Goal: Task Accomplishment & Management: Use online tool/utility

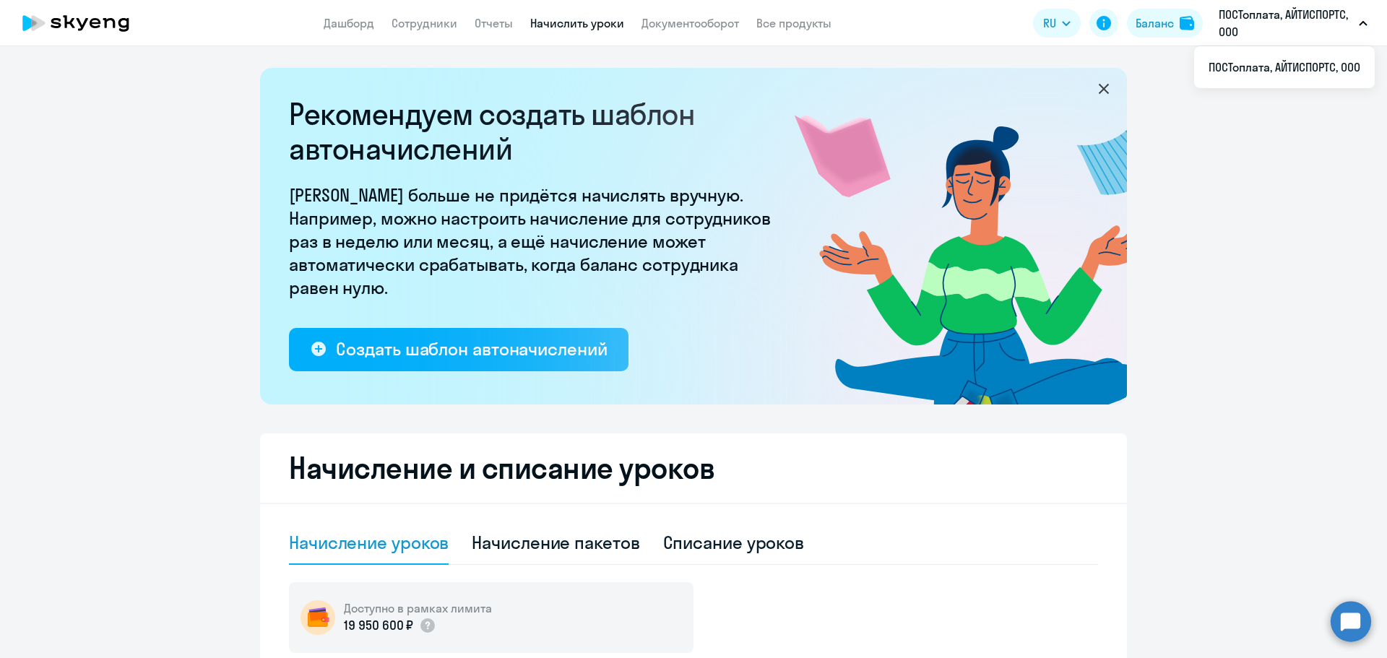
select select "10"
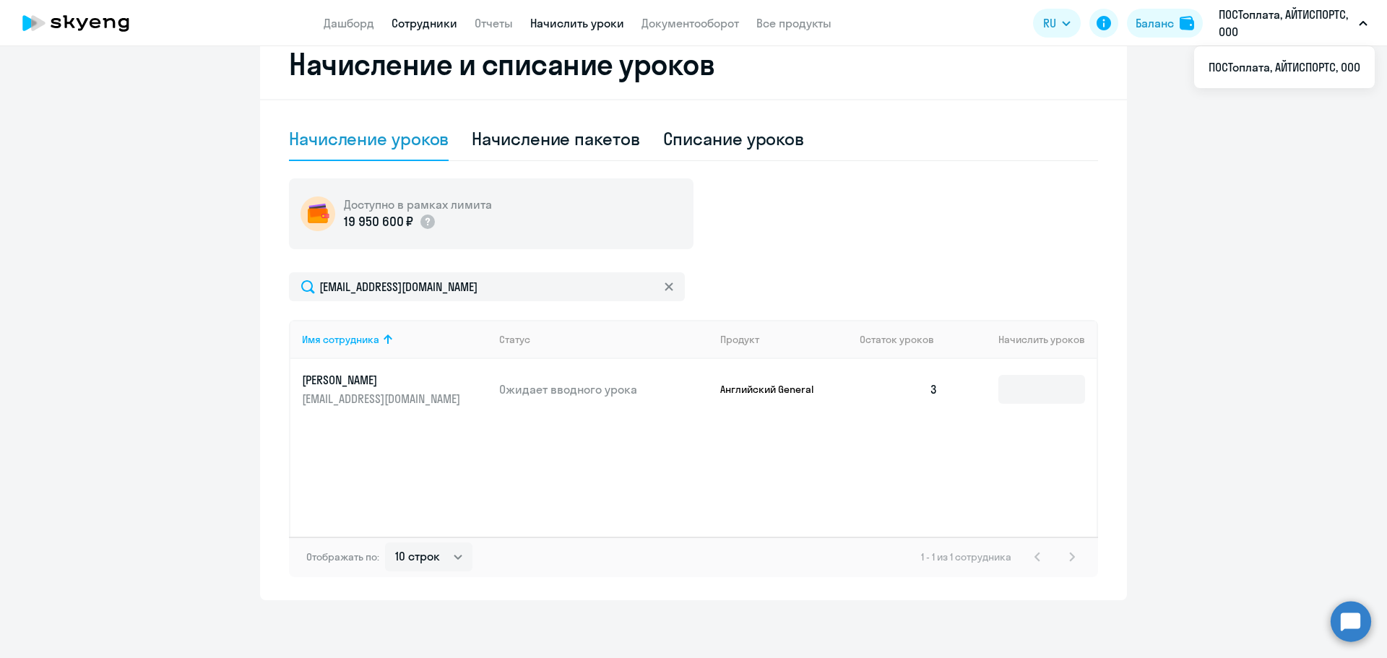
click at [426, 27] on link "Сотрудники" at bounding box center [425, 23] width 66 height 14
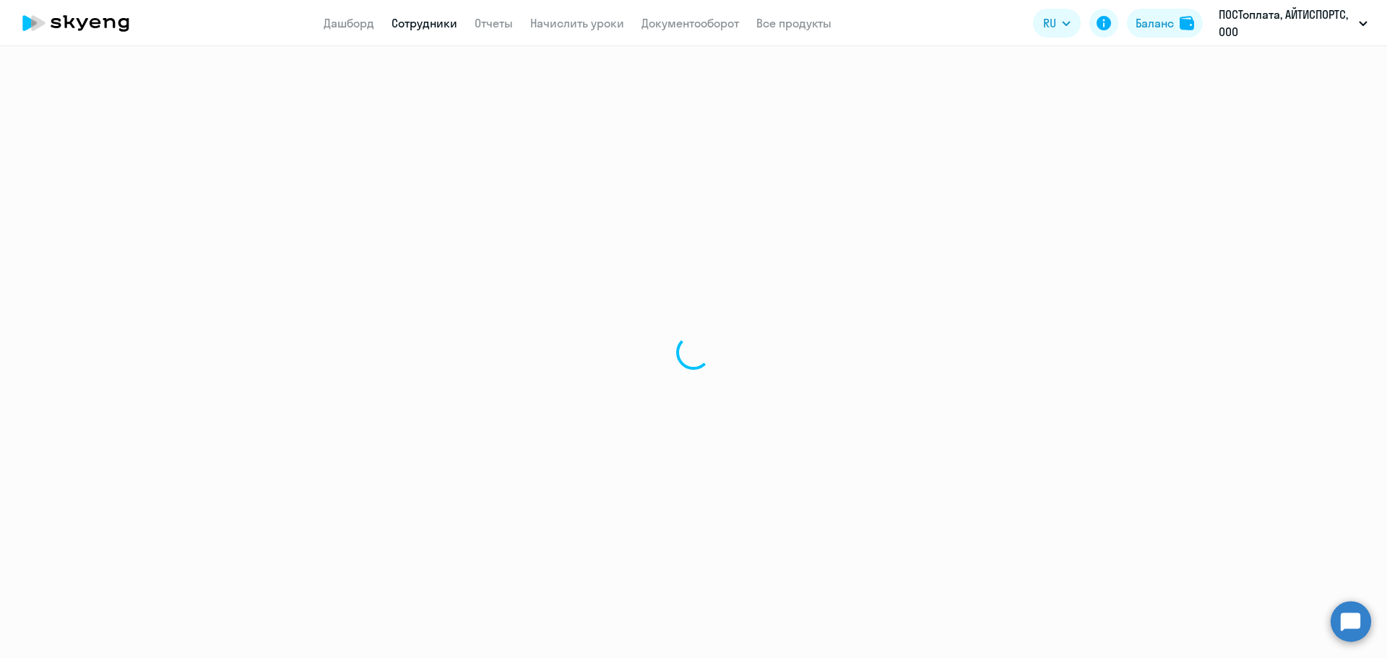
select select "30"
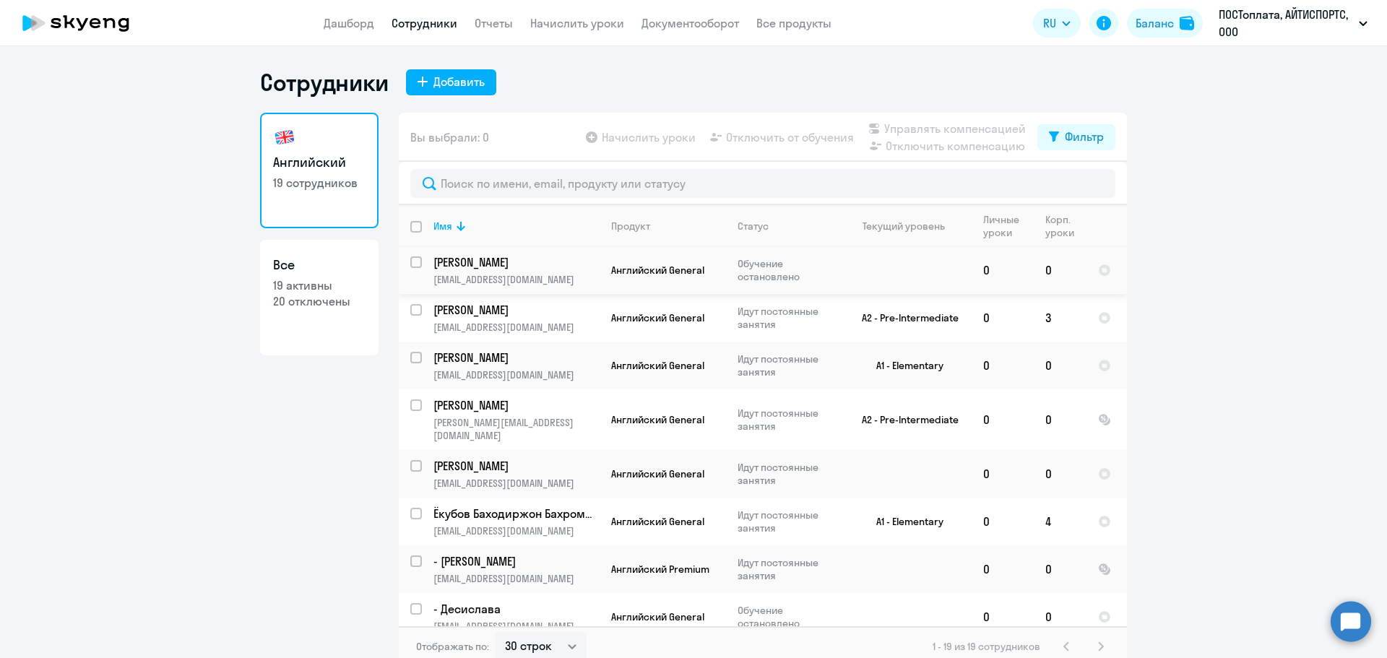
scroll to position [527, 0]
click at [413, 358] on input "select row 40327792" at bounding box center [424, 364] width 29 height 29
checkbox input "true"
click at [678, 142] on span "Начислить уроки" at bounding box center [649, 137] width 94 height 17
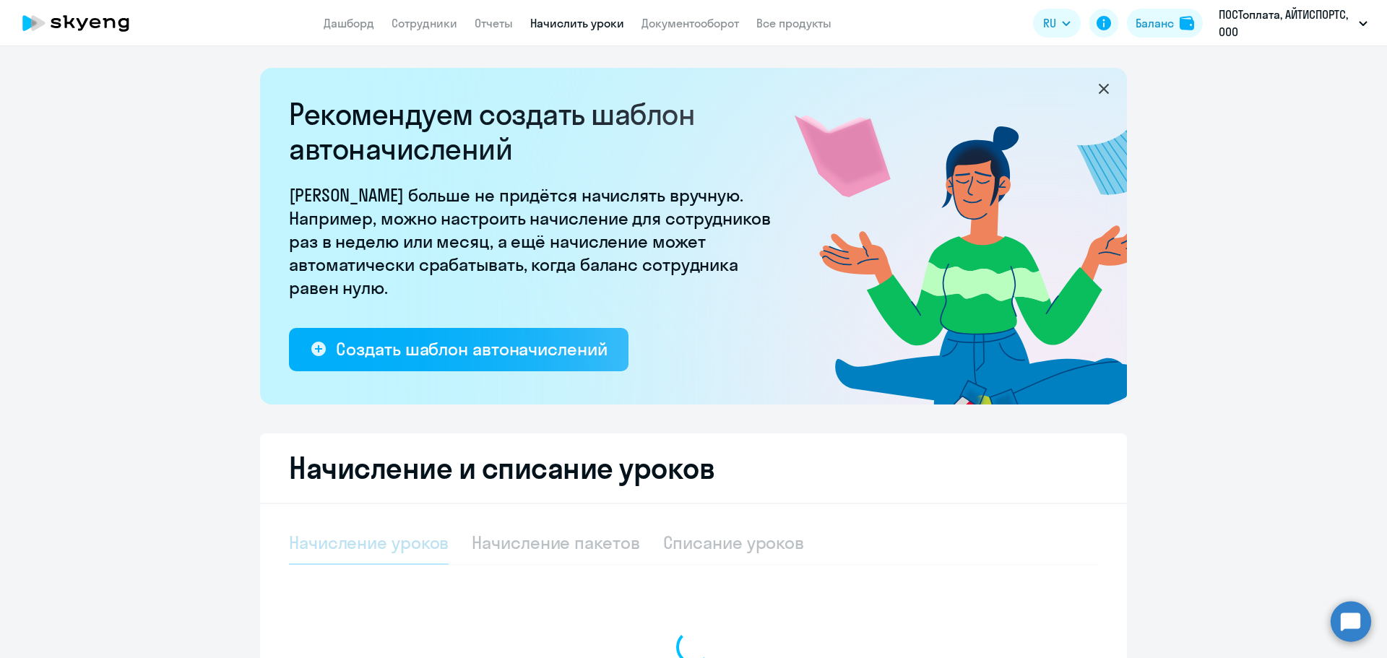
select select "10"
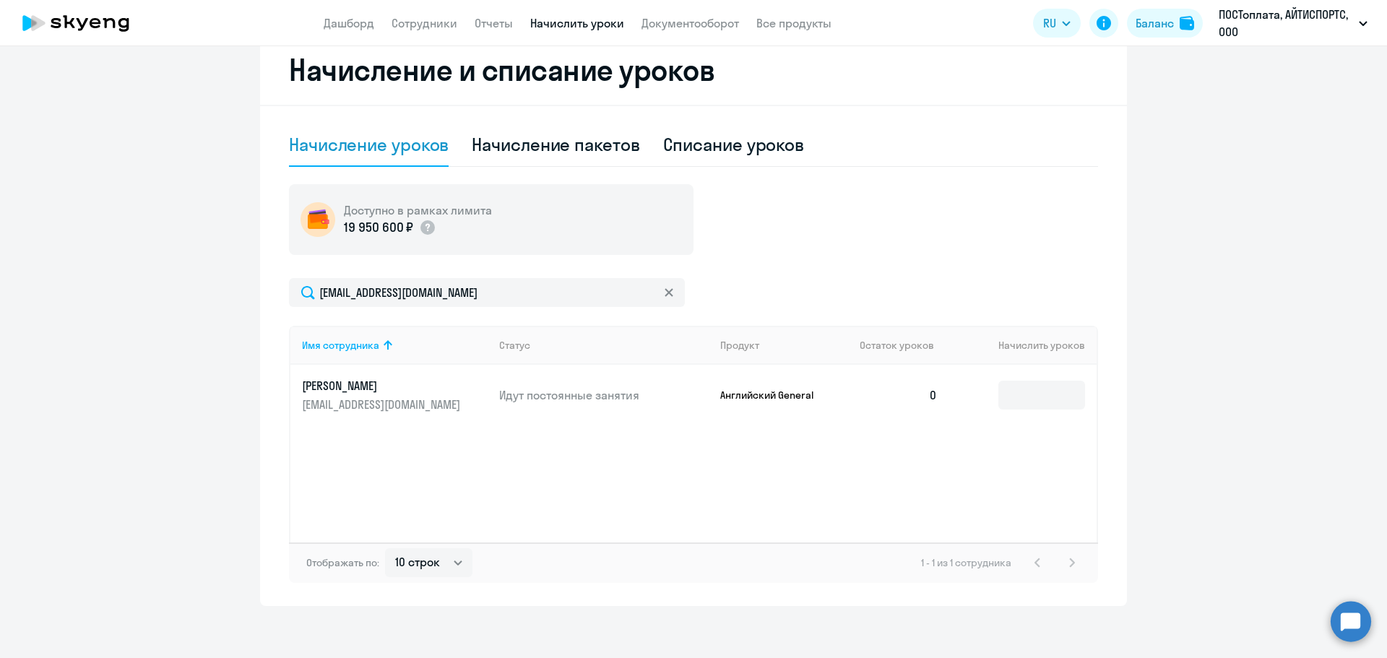
scroll to position [404, 0]
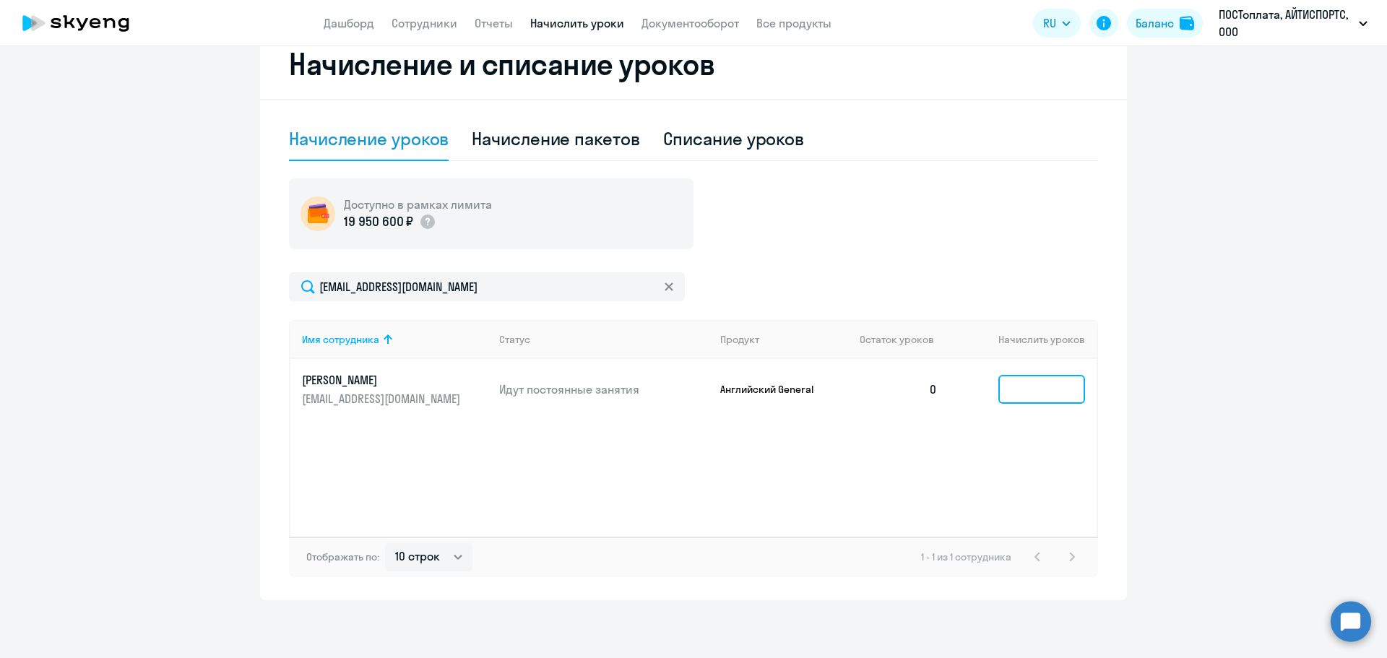
click at [1058, 386] on input at bounding box center [1042, 389] width 87 height 29
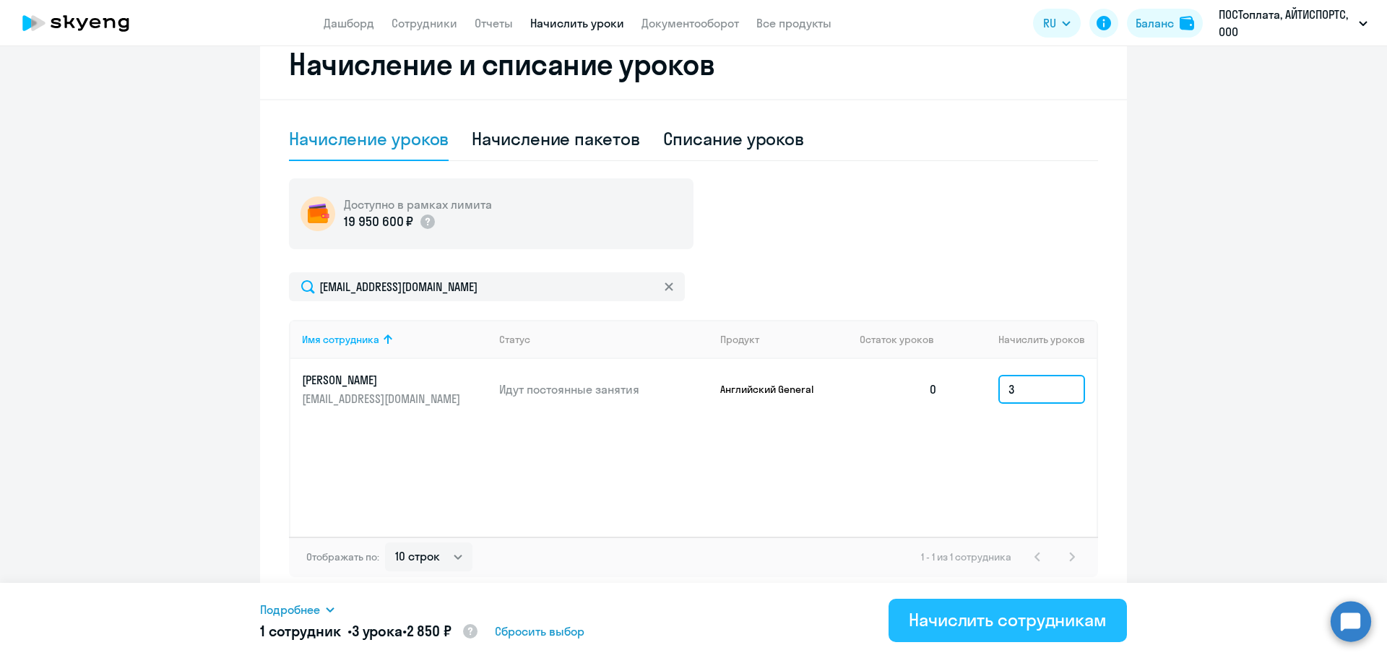
type input "3"
click at [973, 619] on div "Начислить сотрудникам" at bounding box center [1008, 619] width 198 height 23
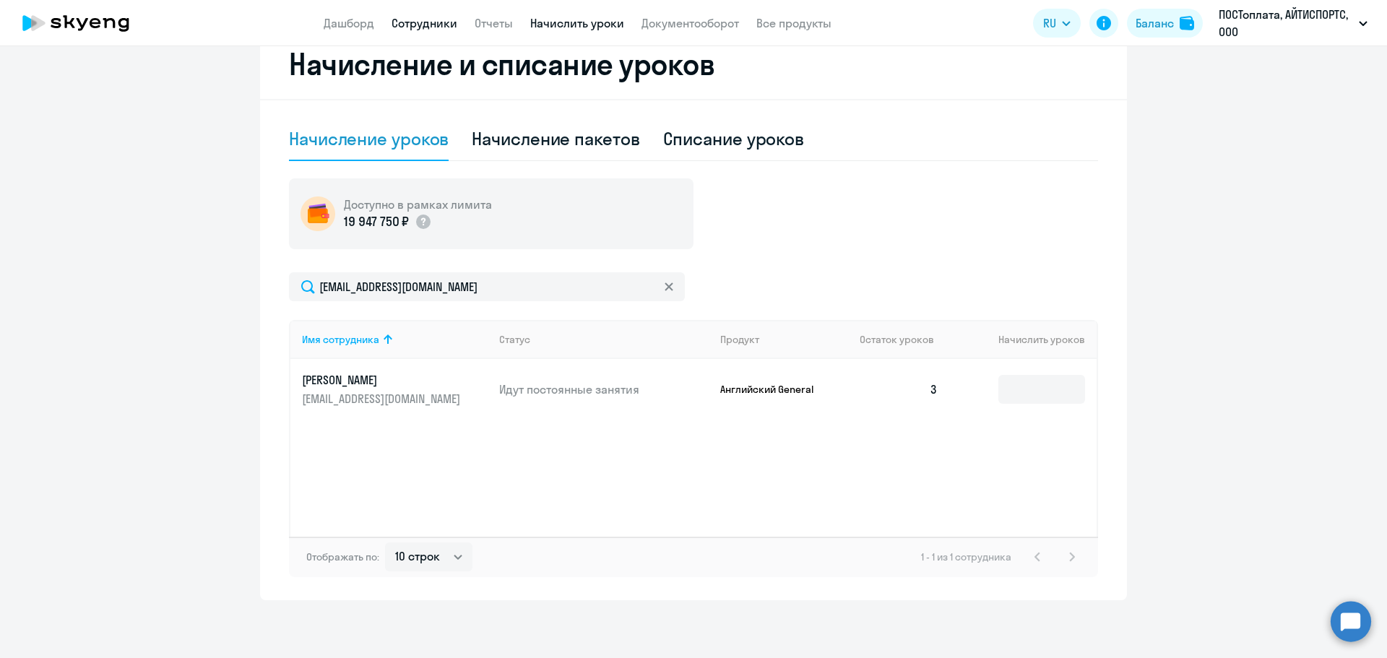
click at [408, 27] on link "Сотрудники" at bounding box center [425, 23] width 66 height 14
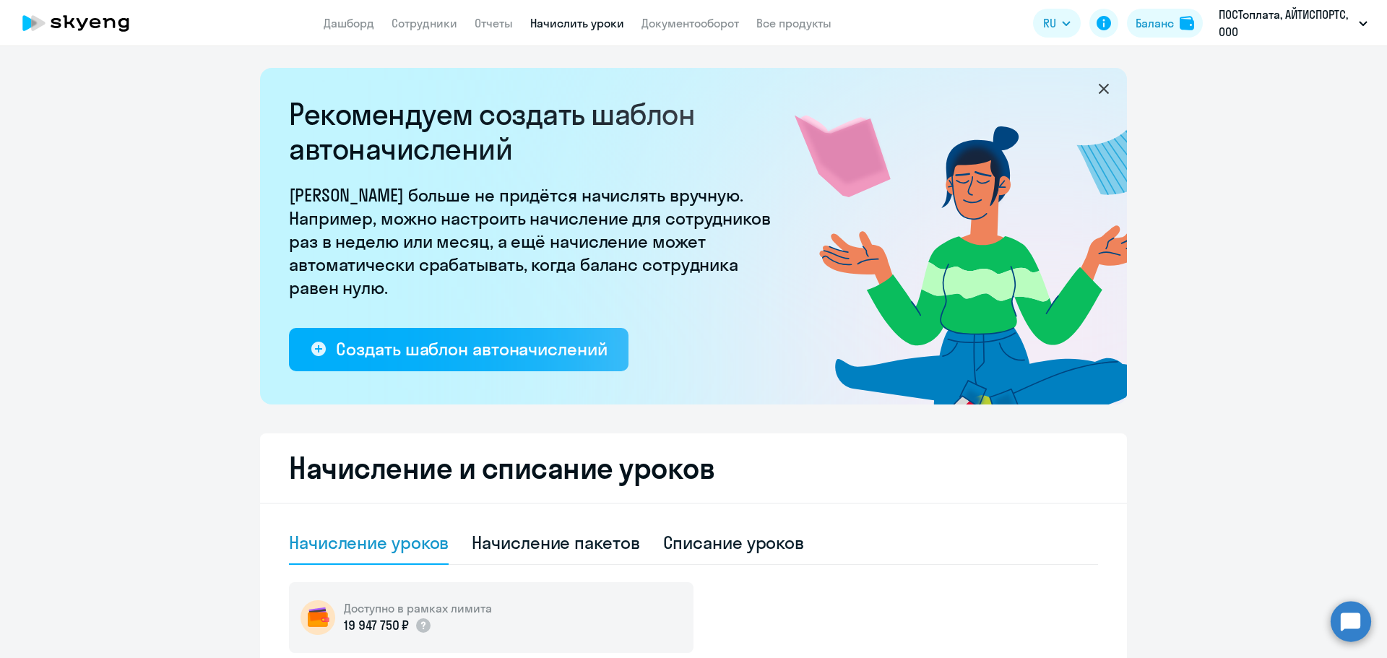
select select "30"
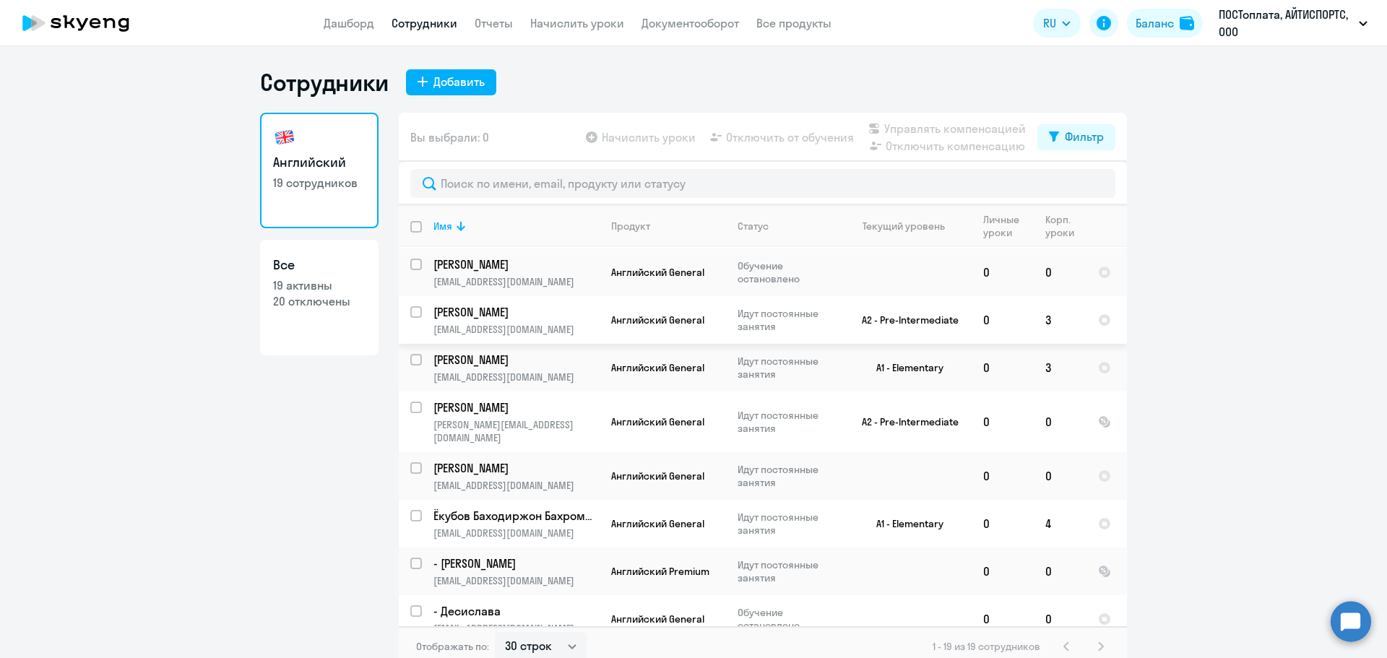
scroll to position [527, 0]
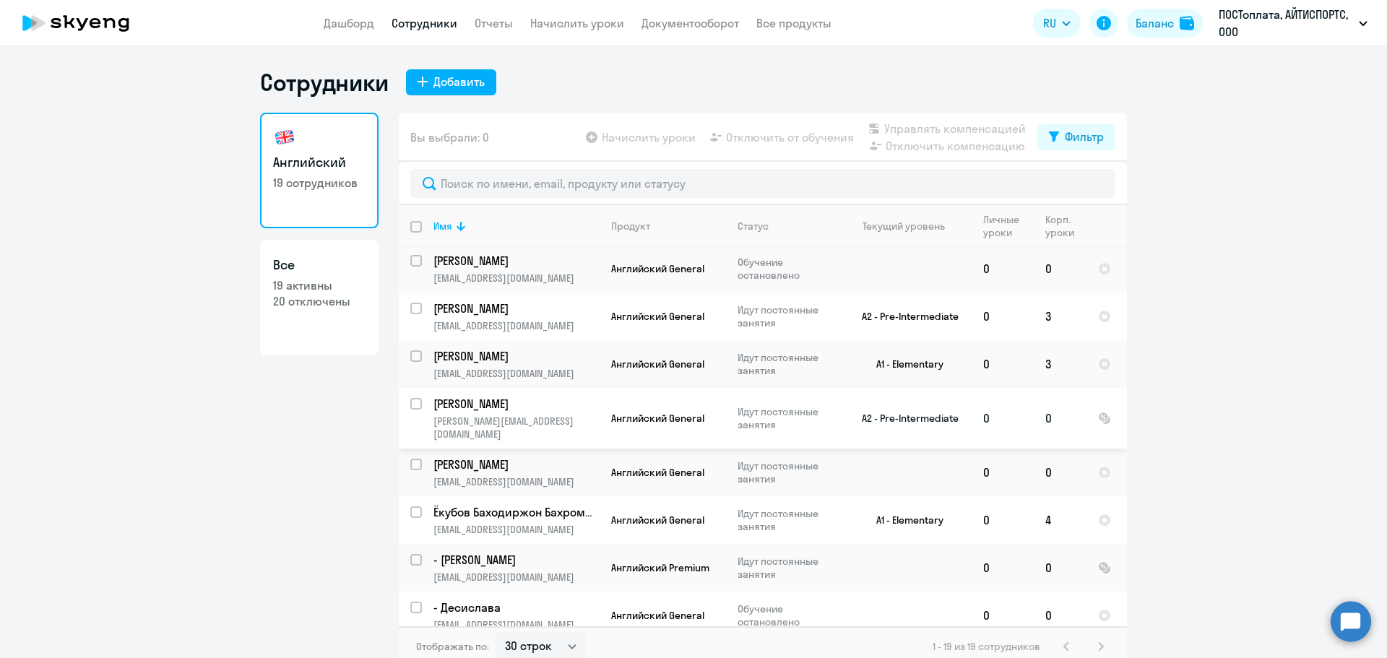
click at [414, 400] on input "select row 38621572" at bounding box center [424, 412] width 29 height 29
checkbox input "true"
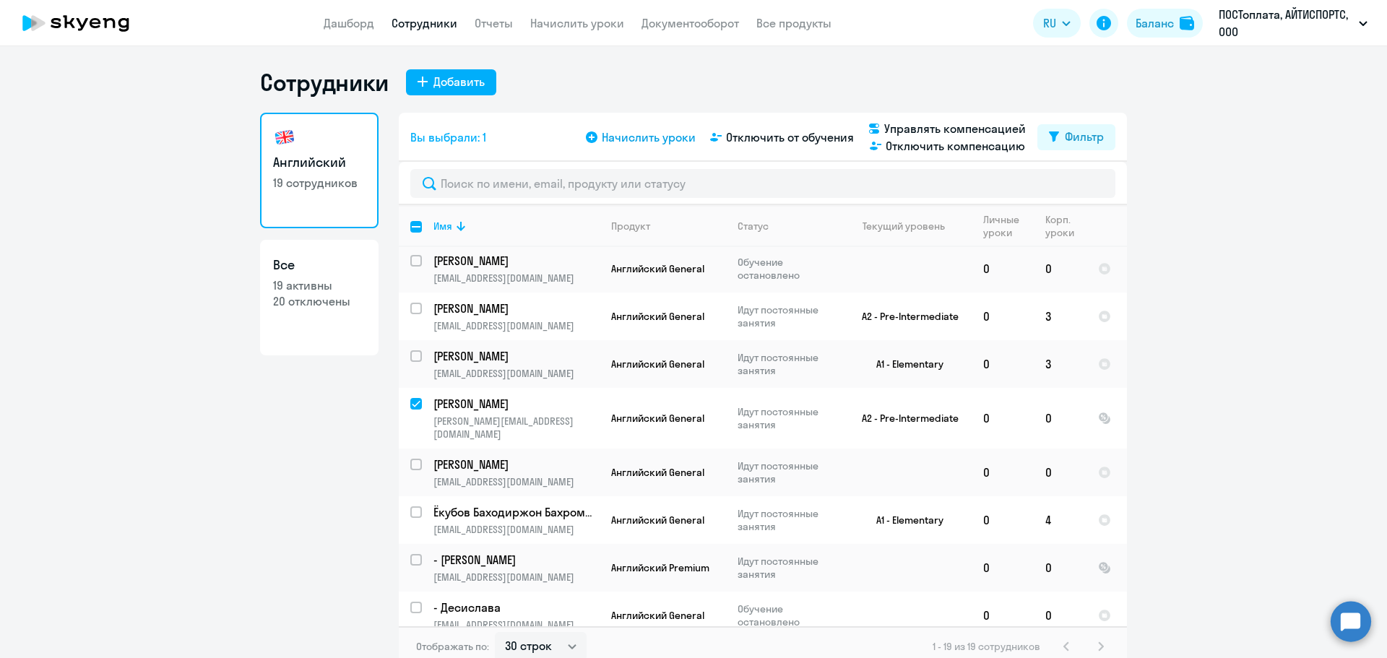
click at [687, 137] on span "Начислить уроки" at bounding box center [649, 137] width 94 height 17
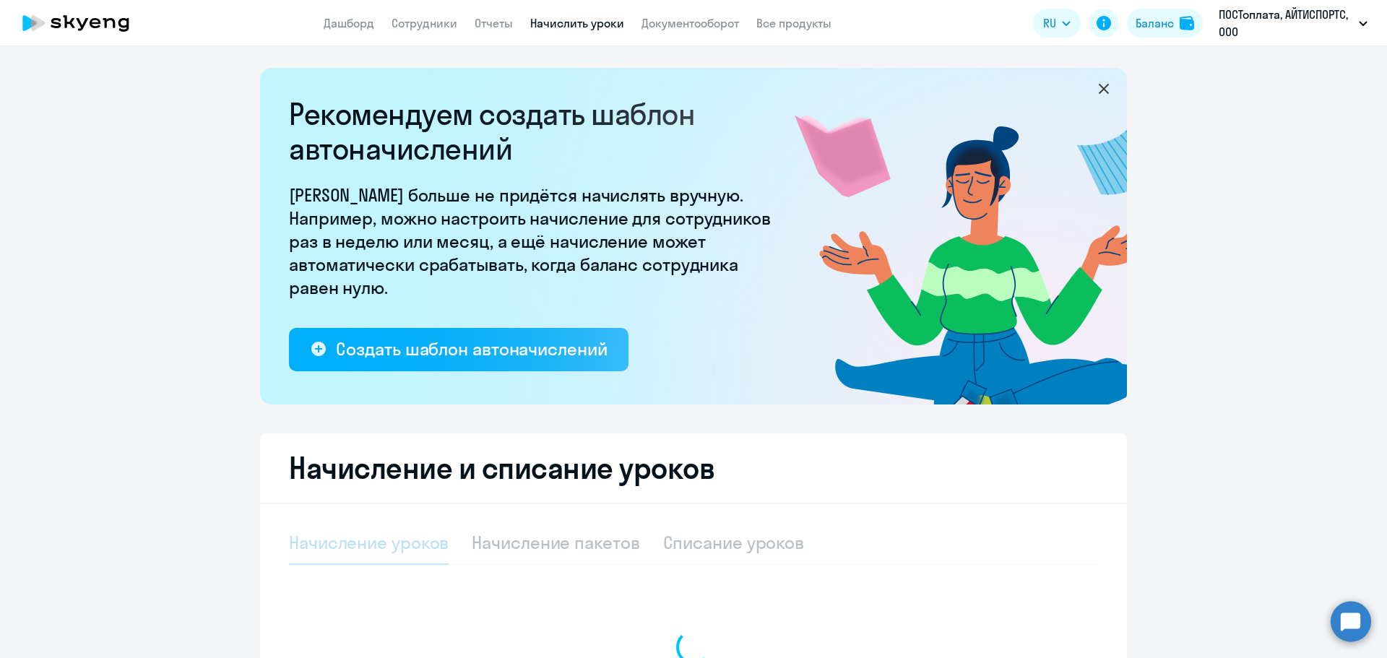
select select "10"
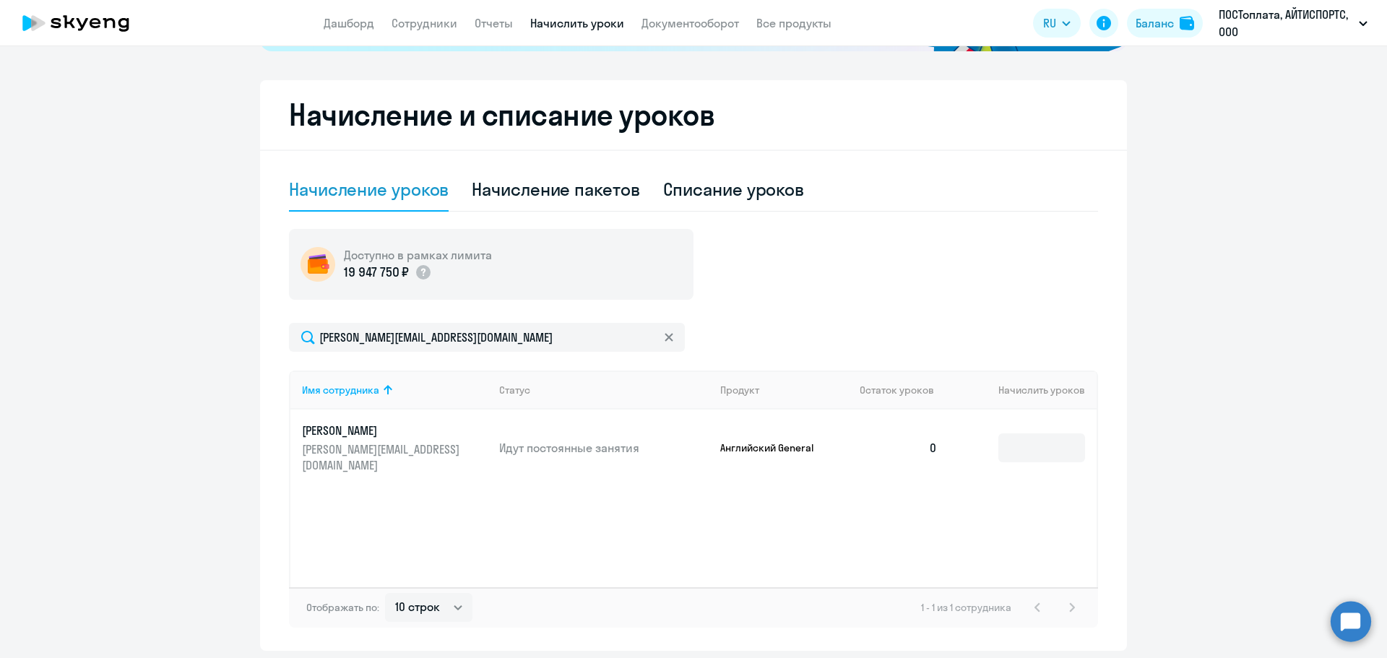
scroll to position [361, 0]
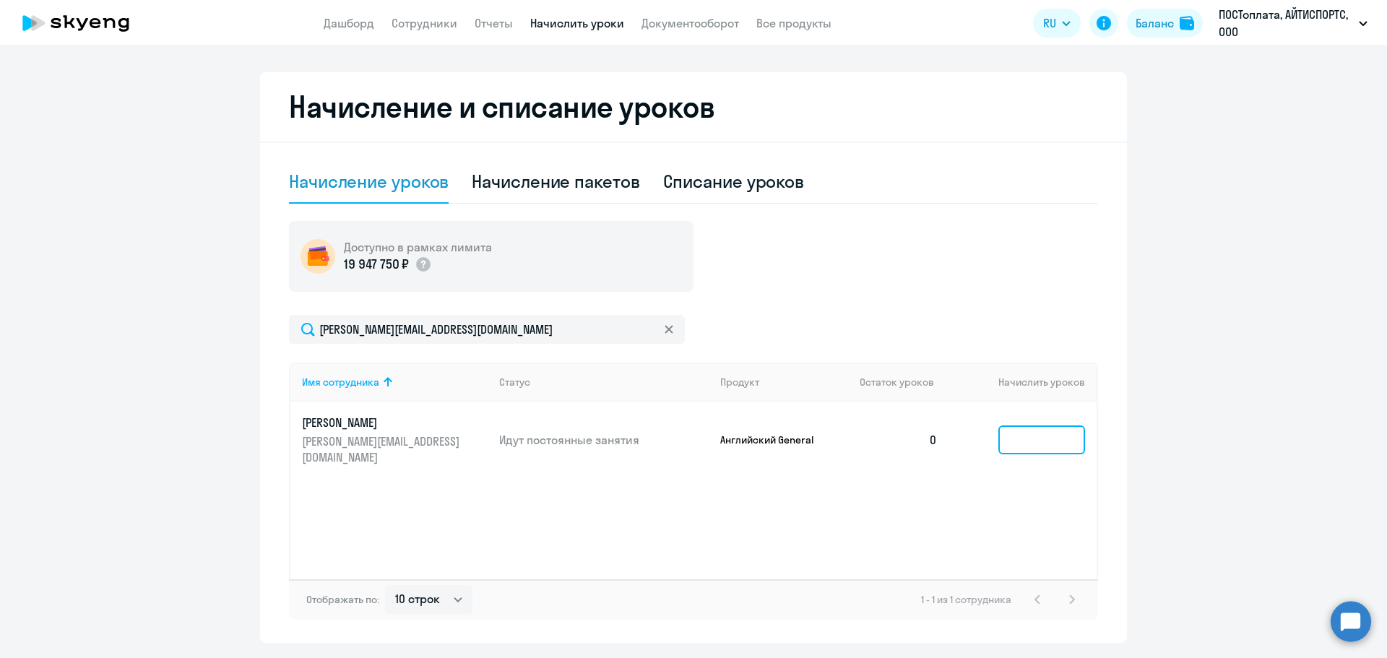
click at [1035, 440] on input at bounding box center [1042, 440] width 87 height 29
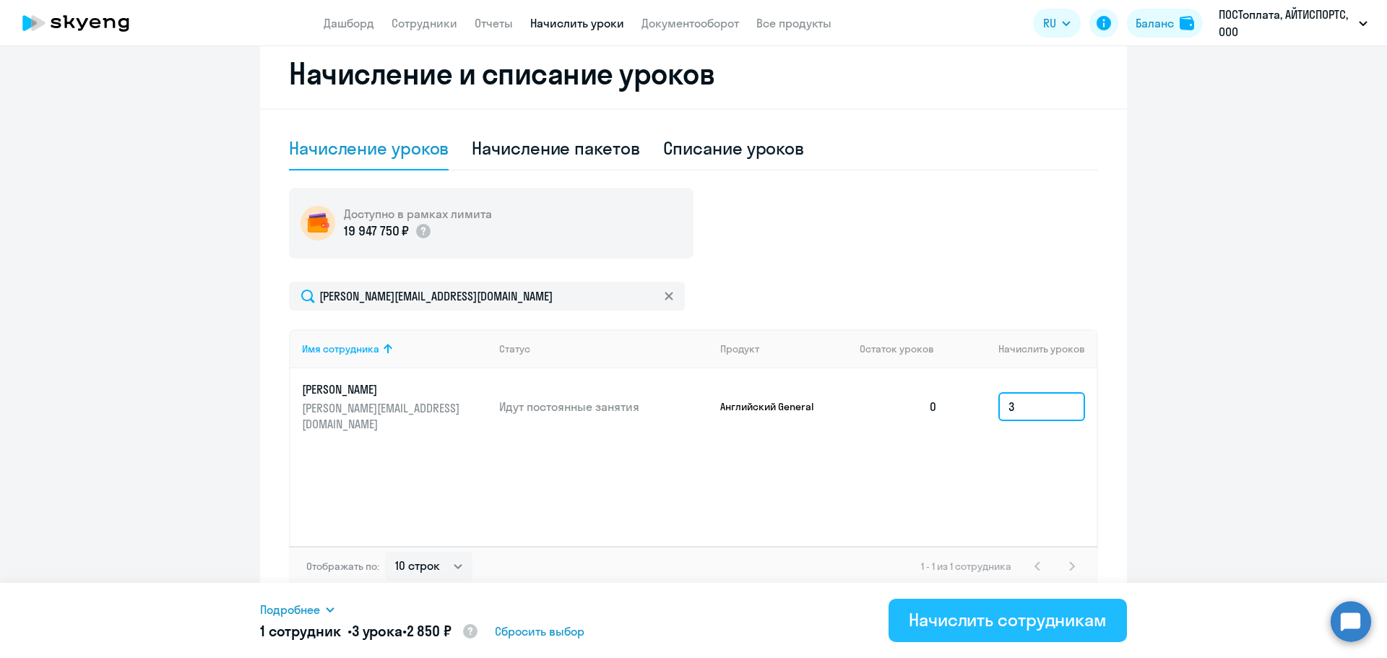
scroll to position [404, 0]
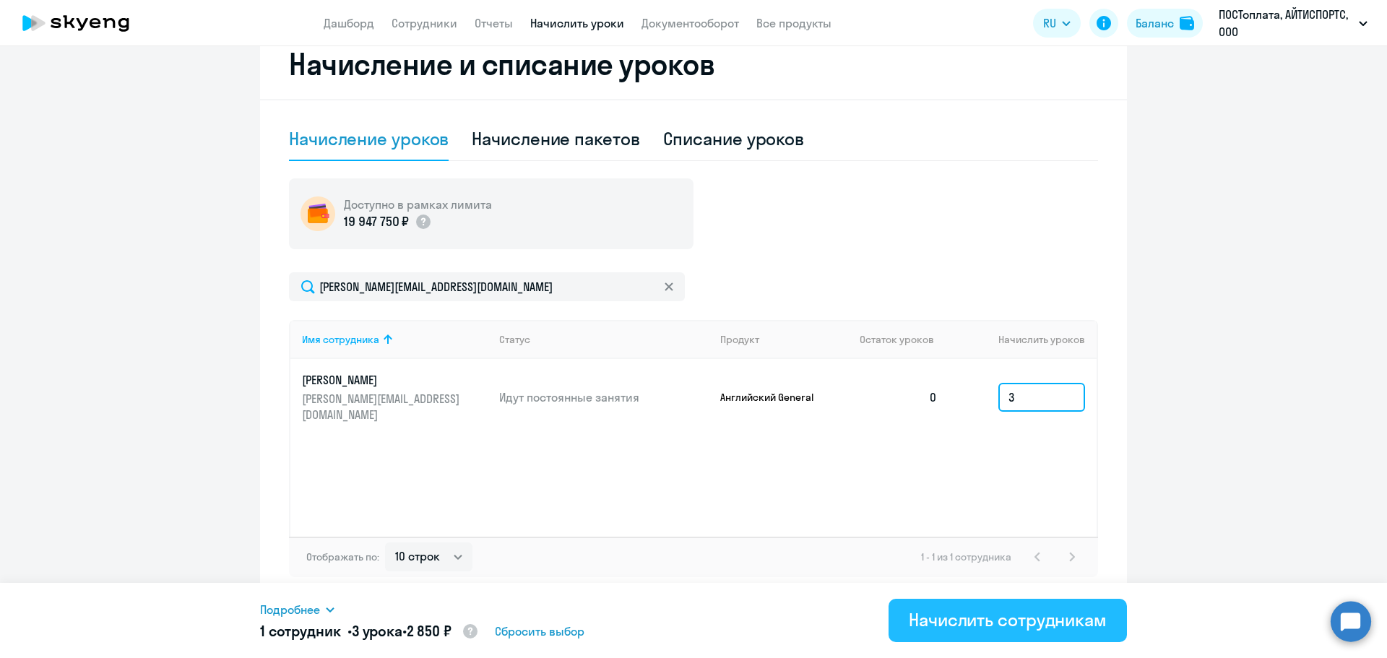
type input "3"
click at [955, 618] on div "Начислить сотрудникам" at bounding box center [1008, 619] width 198 height 23
